Goal: Task Accomplishment & Management: Manage account settings

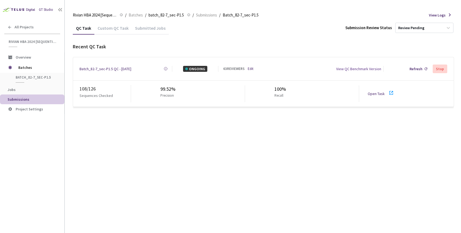
click at [115, 67] on div "Batch_82-7_sec-P1.5 QC - [DATE]" at bounding box center [106, 69] width 52 height 6
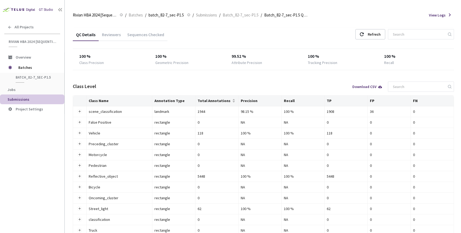
click at [112, 32] on div "Reviewers" at bounding box center [111, 34] width 25 height 12
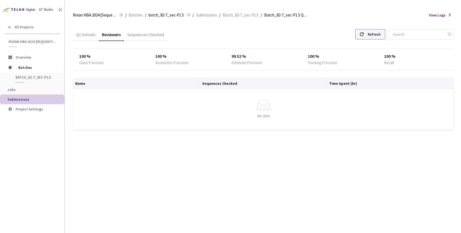
click at [381, 35] on div "Refresh" at bounding box center [374, 34] width 13 height 10
click at [86, 36] on div "QC Details" at bounding box center [86, 36] width 26 height 9
click at [90, 31] on div "QC Details" at bounding box center [86, 34] width 26 height 12
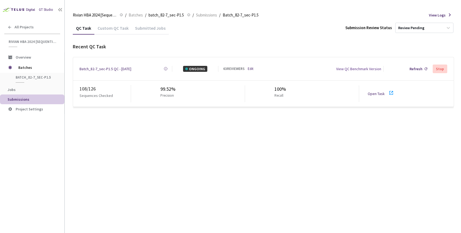
click at [253, 68] on link "Edit" at bounding box center [251, 68] width 6 height 5
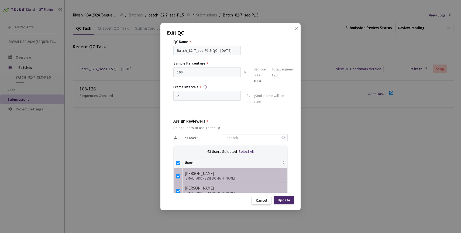
scroll to position [44, 0]
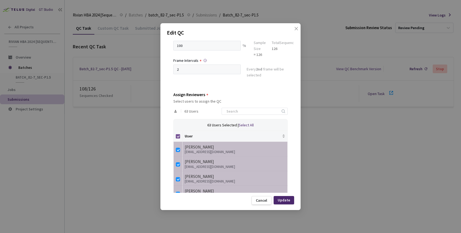
click at [177, 137] on input "Select all" at bounding box center [178, 136] width 4 height 4
checkbox input "false"
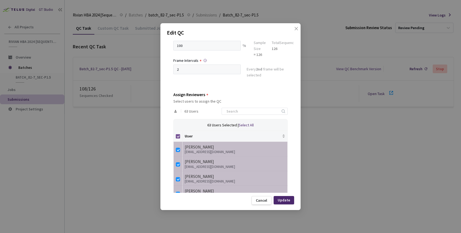
checkbox input "false"
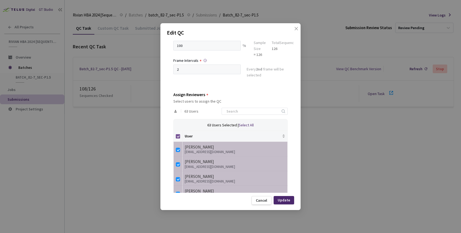
checkbox input "false"
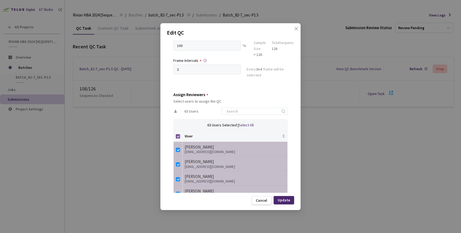
checkbox input "false"
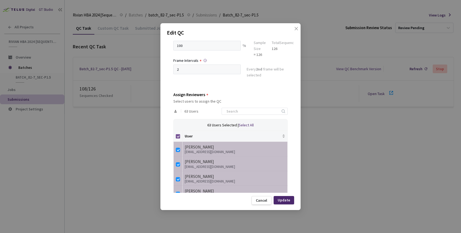
checkbox input "false"
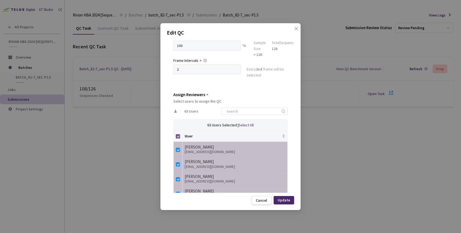
checkbox input "false"
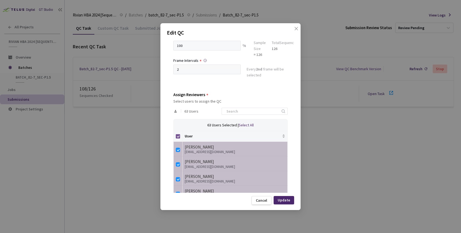
checkbox input "false"
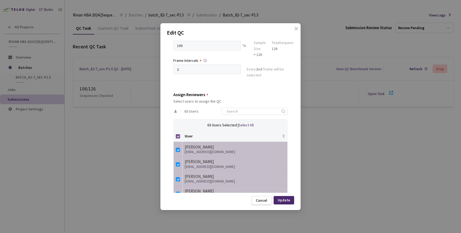
checkbox input "false"
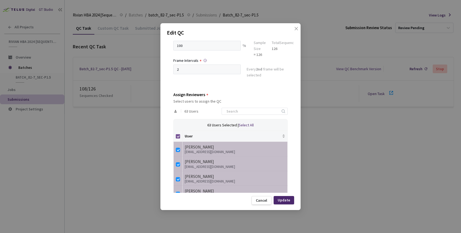
checkbox input "false"
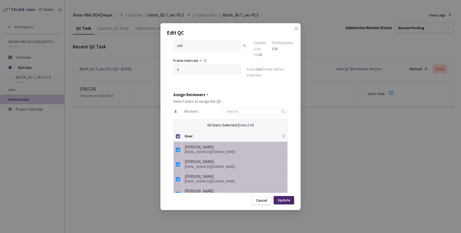
checkbox input "false"
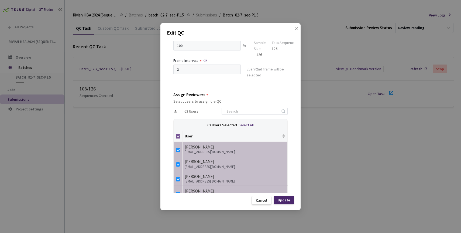
checkbox input "false"
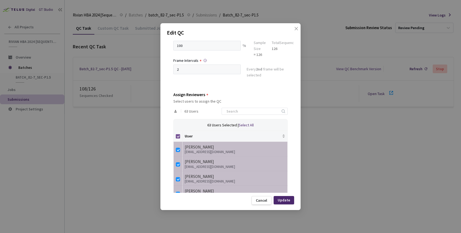
checkbox input "false"
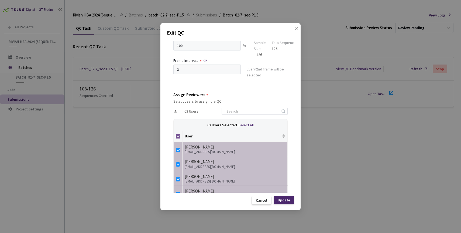
checkbox input "false"
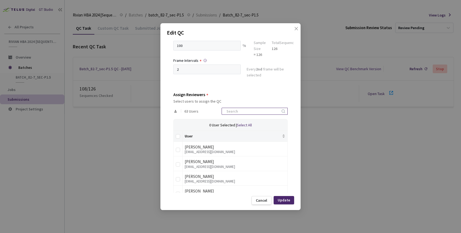
click at [241, 113] on input at bounding box center [251, 111] width 57 height 6
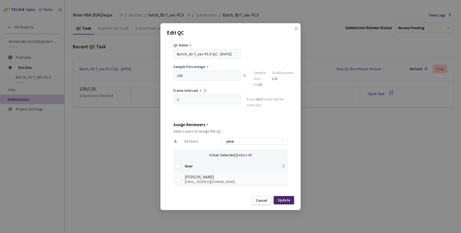
type input "jova"
click at [180, 179] on td at bounding box center [178, 178] width 9 height 15
click at [177, 178] on input "checkbox" at bounding box center [178, 179] width 4 height 4
checkbox input "true"
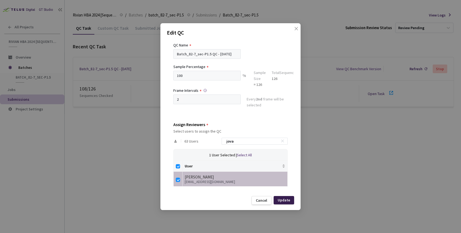
click at [286, 200] on div "Update" at bounding box center [284, 200] width 12 height 4
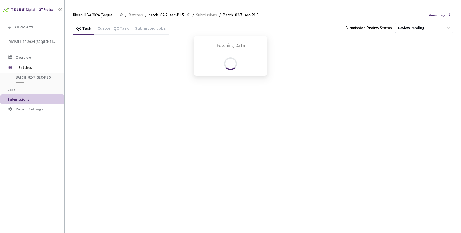
click at [110, 66] on div "Fetching Data" at bounding box center [230, 116] width 461 height 233
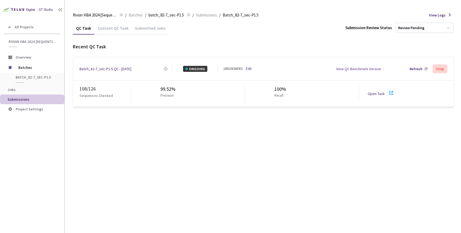
click at [108, 69] on div "Batch_82-7_sec-P1.5 QC - [DATE]" at bounding box center [106, 69] width 52 height 6
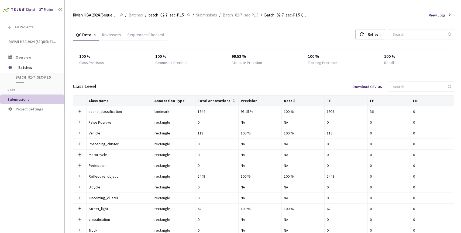
click at [112, 38] on div "Reviewers" at bounding box center [111, 36] width 25 height 9
